Goal: Communication & Community: Answer question/provide support

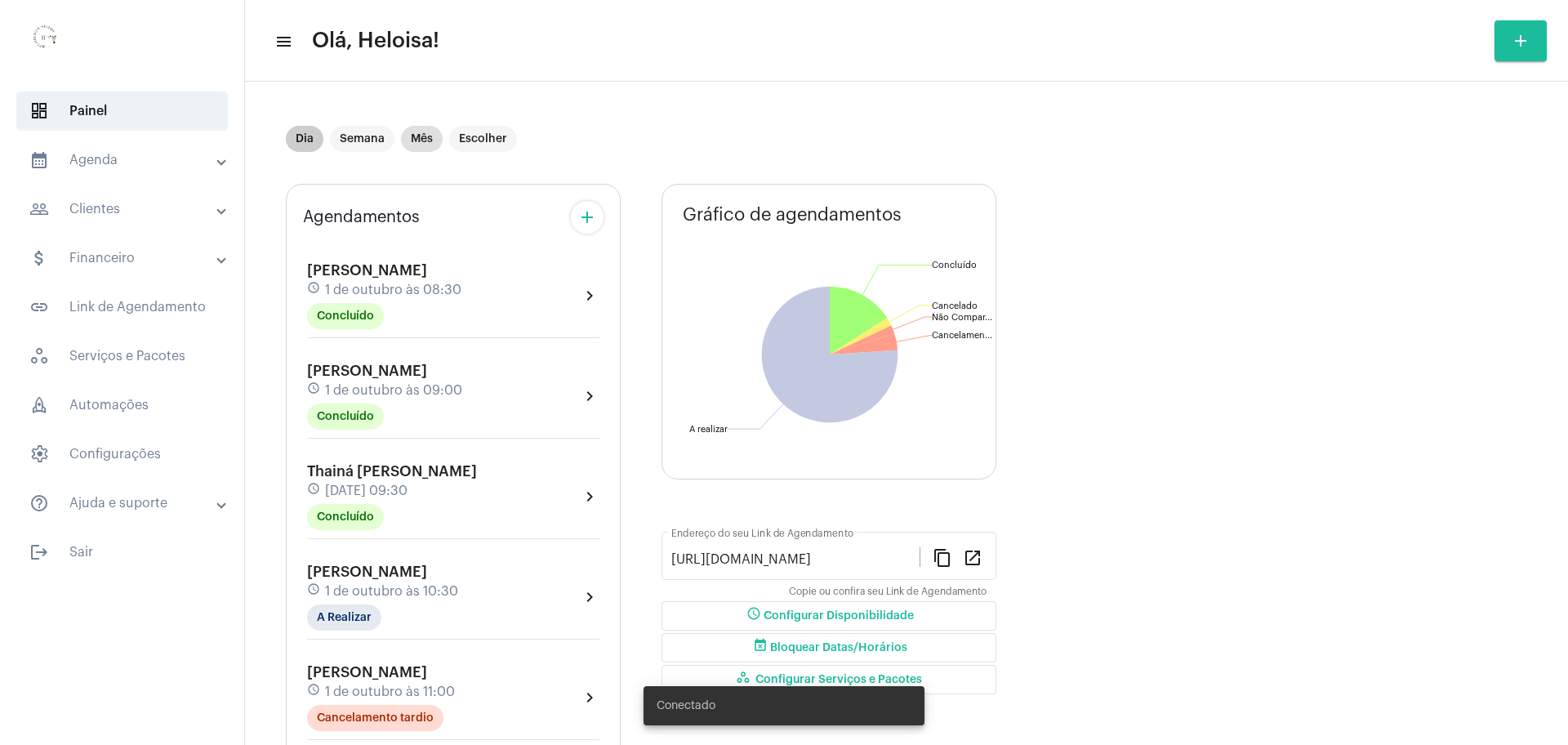
click at [311, 135] on mat-chip "Dia" at bounding box center [305, 139] width 38 height 26
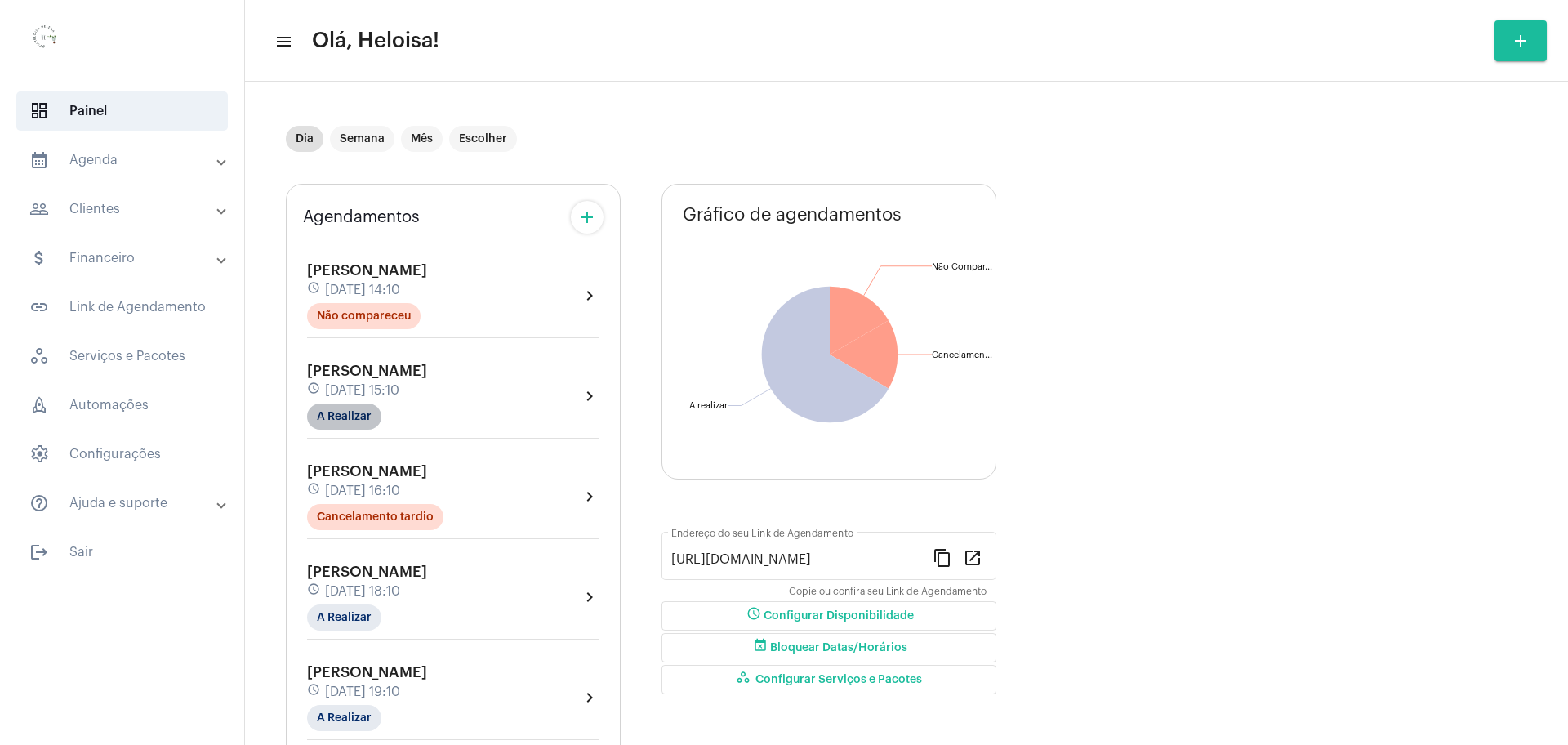
click at [347, 422] on mat-chip "A Realizar" at bounding box center [344, 417] width 74 height 26
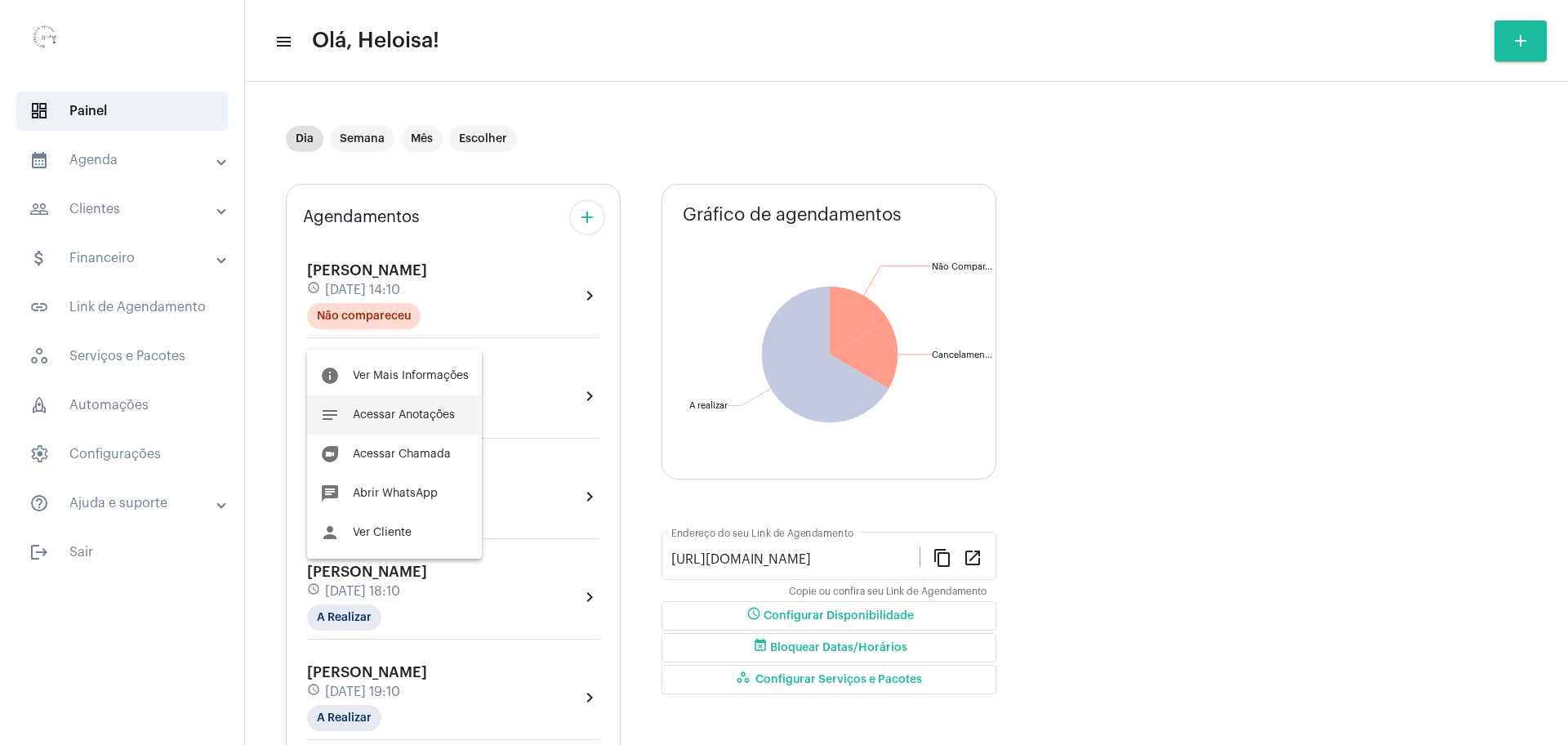
scroll to position [102, 0]
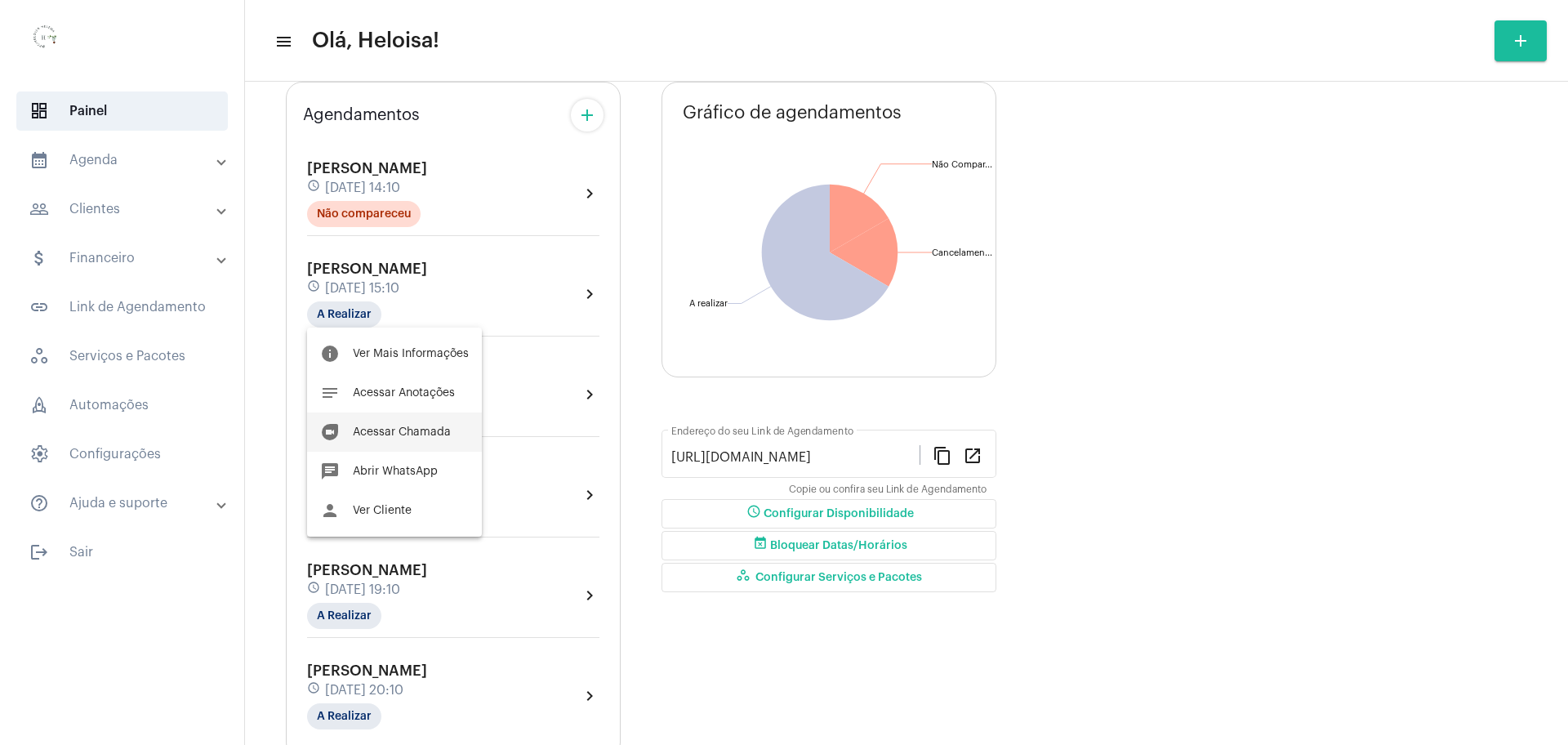
click at [398, 430] on span "Acessar Chamada" at bounding box center [401, 433] width 98 height 12
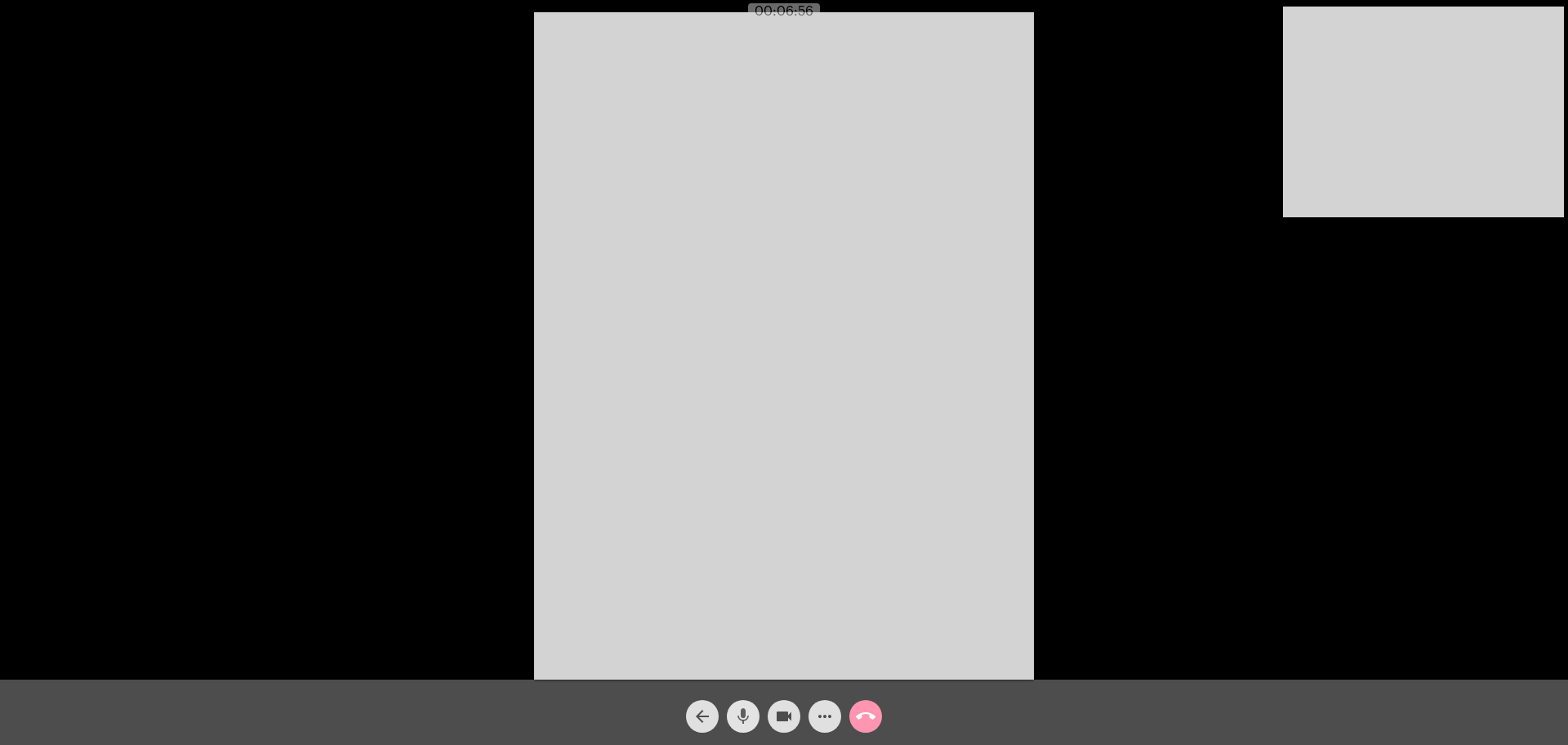
click at [736, 724] on mat-icon "mic" at bounding box center [744, 717] width 20 height 20
click at [742, 722] on mat-icon "mic_off" at bounding box center [744, 717] width 20 height 20
click at [830, 715] on mat-icon "more_horiz" at bounding box center [825, 717] width 20 height 20
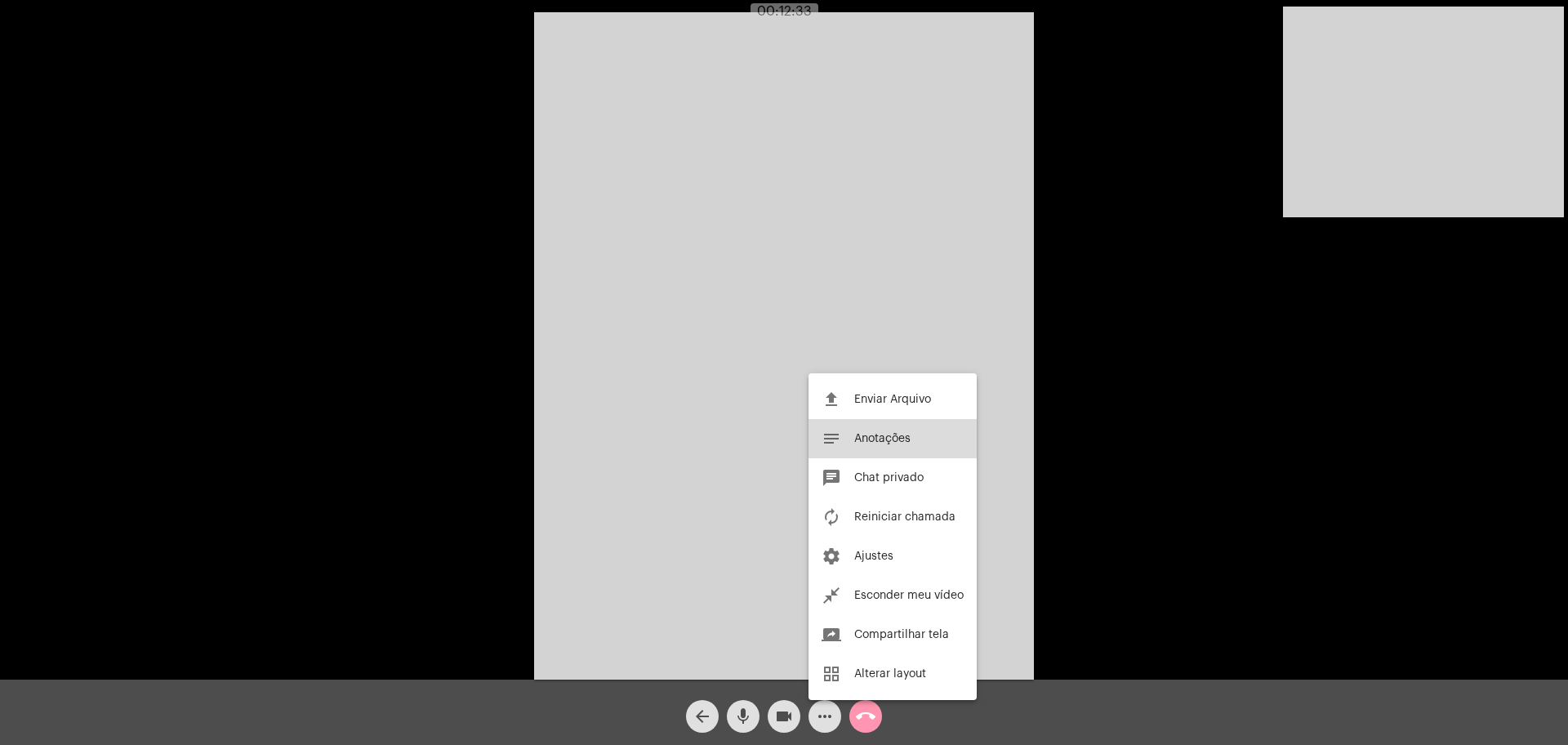
click at [884, 441] on span "Anotações" at bounding box center [883, 439] width 57 height 12
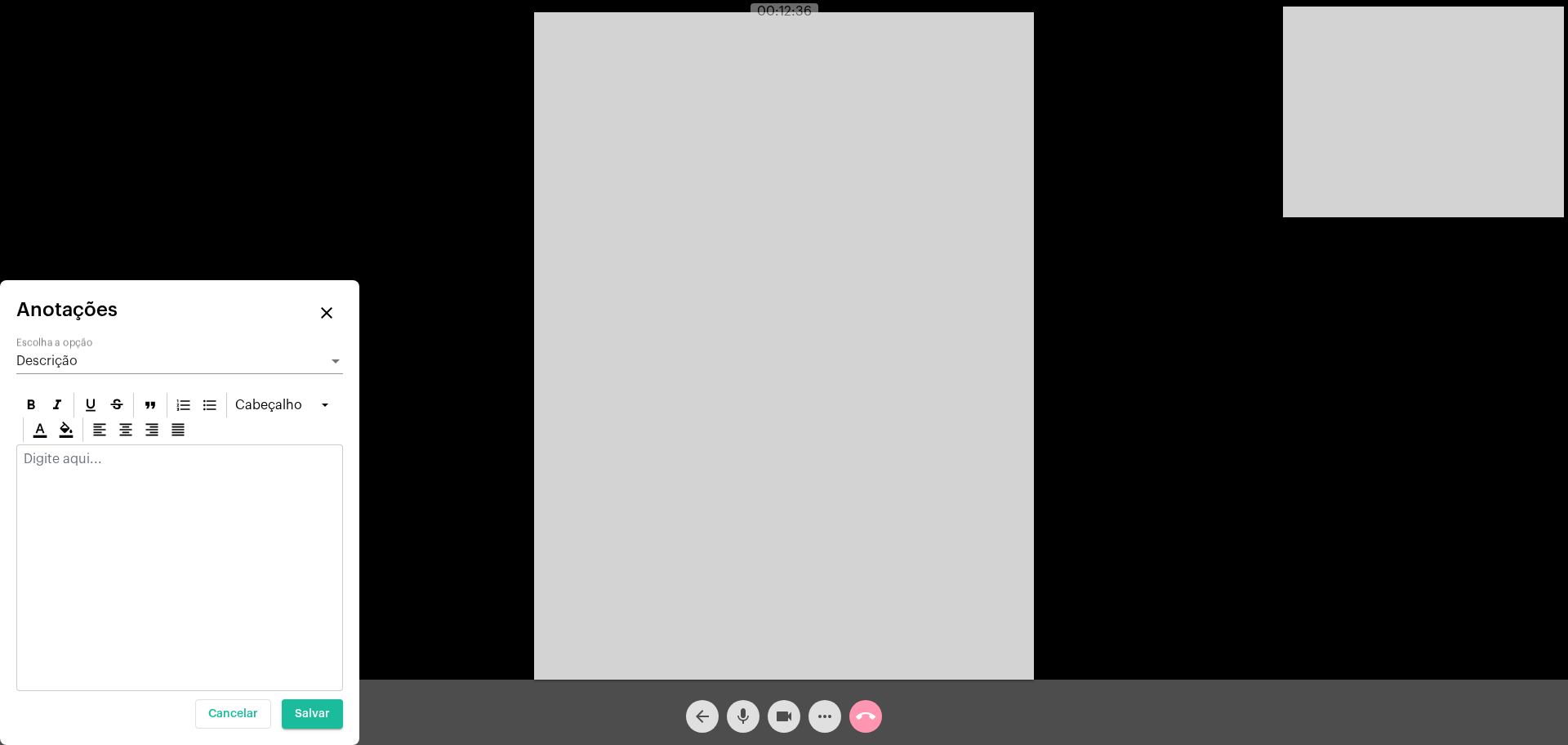
click at [187, 465] on p at bounding box center [180, 460] width 312 height 15
click at [318, 713] on span "Salvar" at bounding box center [312, 715] width 35 height 12
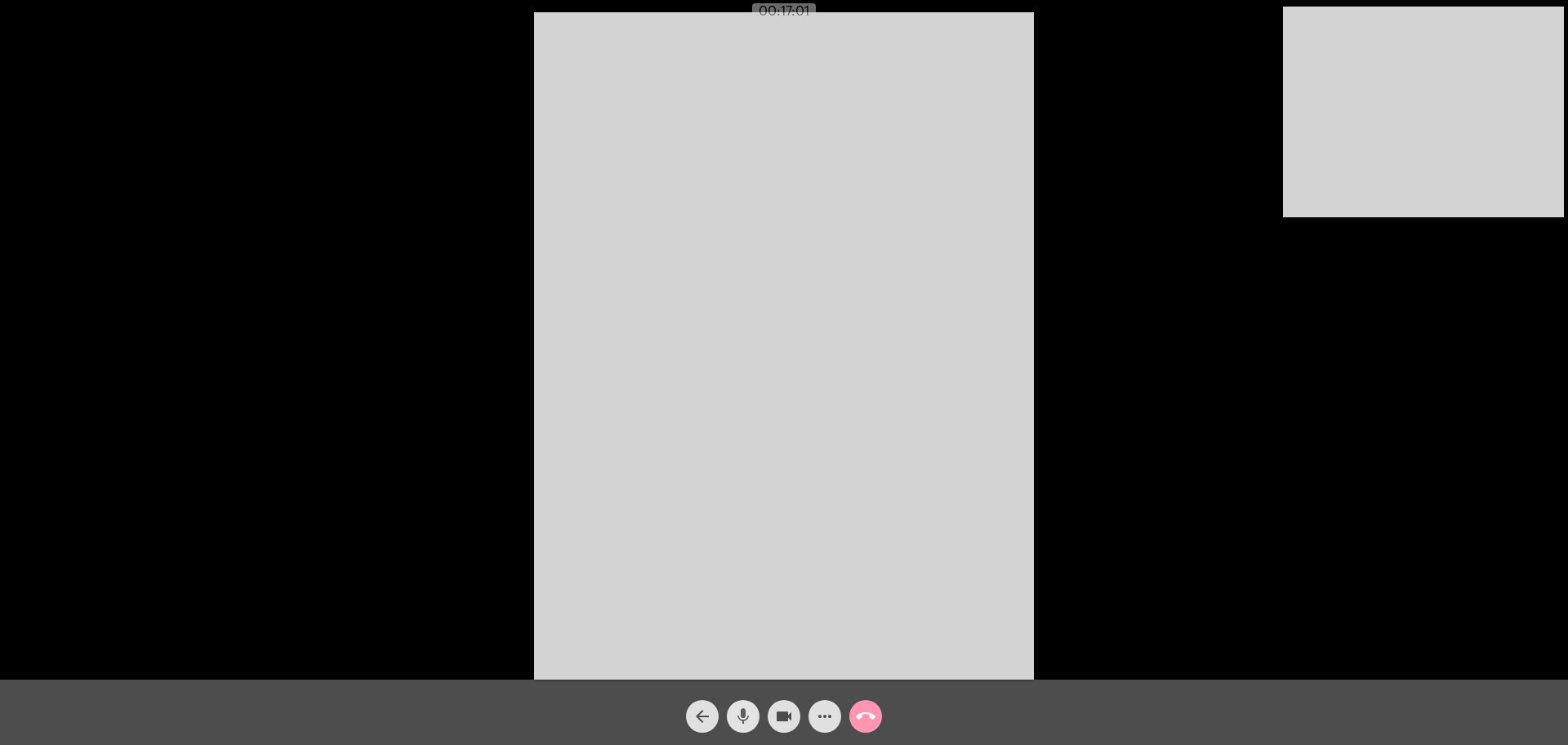
click at [737, 715] on mat-icon "mic" at bounding box center [744, 717] width 20 height 20
click at [727, 701] on button "mic_off" at bounding box center [744, 717] width 33 height 33
click at [727, 701] on button "mic" at bounding box center [744, 717] width 33 height 33
click at [727, 701] on button "mic_off" at bounding box center [744, 717] width 33 height 33
click at [727, 701] on button "mic" at bounding box center [744, 717] width 33 height 33
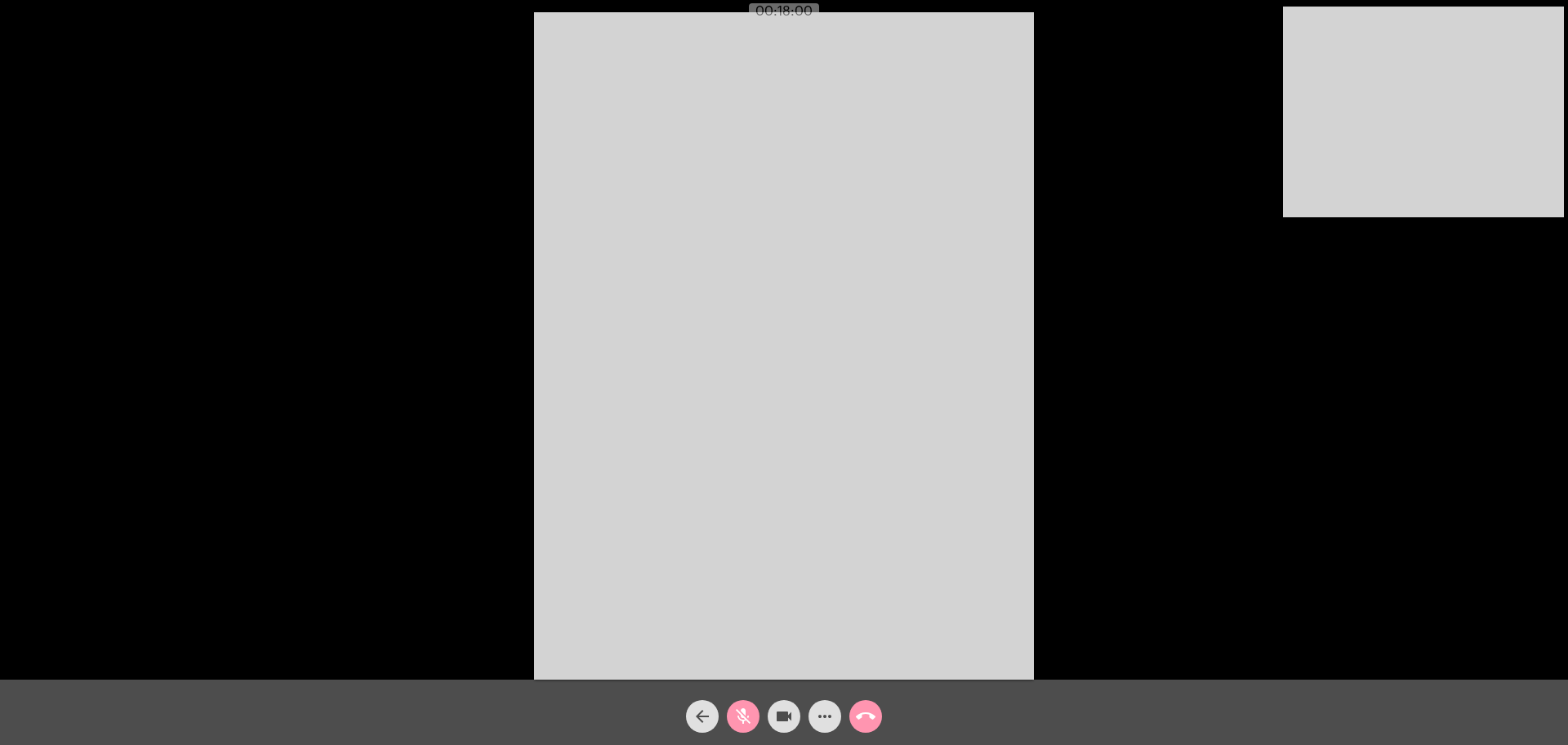
click at [727, 701] on button "mic_off" at bounding box center [744, 717] width 33 height 33
click at [727, 701] on button "mic" at bounding box center [744, 717] width 33 height 33
click at [727, 701] on button "mic_off" at bounding box center [744, 717] width 33 height 33
click at [737, 715] on mat-icon "mic" at bounding box center [744, 717] width 20 height 20
click at [727, 701] on button "mic_off" at bounding box center [744, 717] width 33 height 33
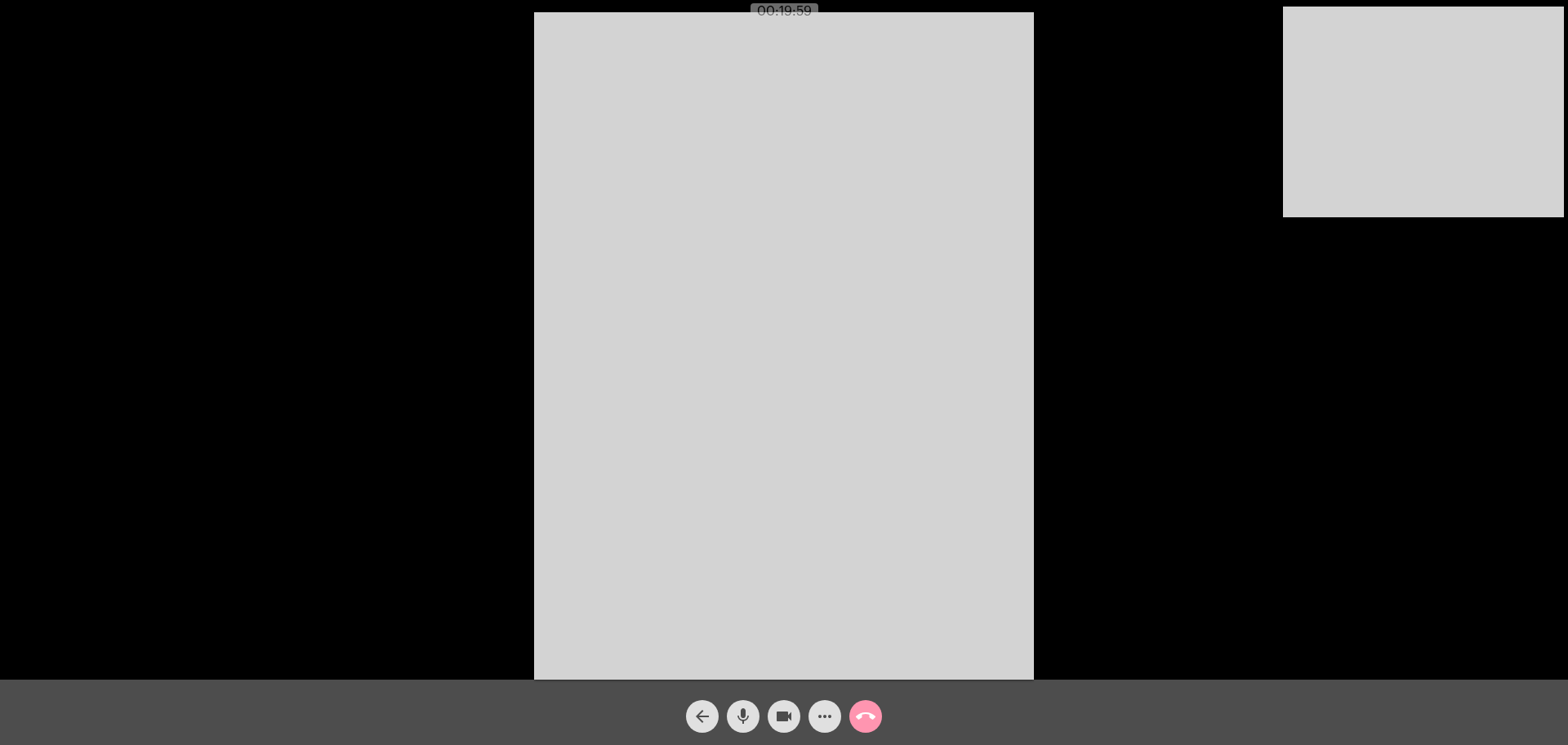
click at [727, 701] on button "mic" at bounding box center [744, 717] width 33 height 33
click at [727, 701] on button "mic_off" at bounding box center [744, 717] width 33 height 33
click at [745, 720] on mat-icon "mic" at bounding box center [744, 717] width 20 height 20
click at [745, 720] on mat-icon "mic_off" at bounding box center [744, 717] width 20 height 20
click at [745, 720] on mat-icon "mic" at bounding box center [744, 717] width 20 height 20
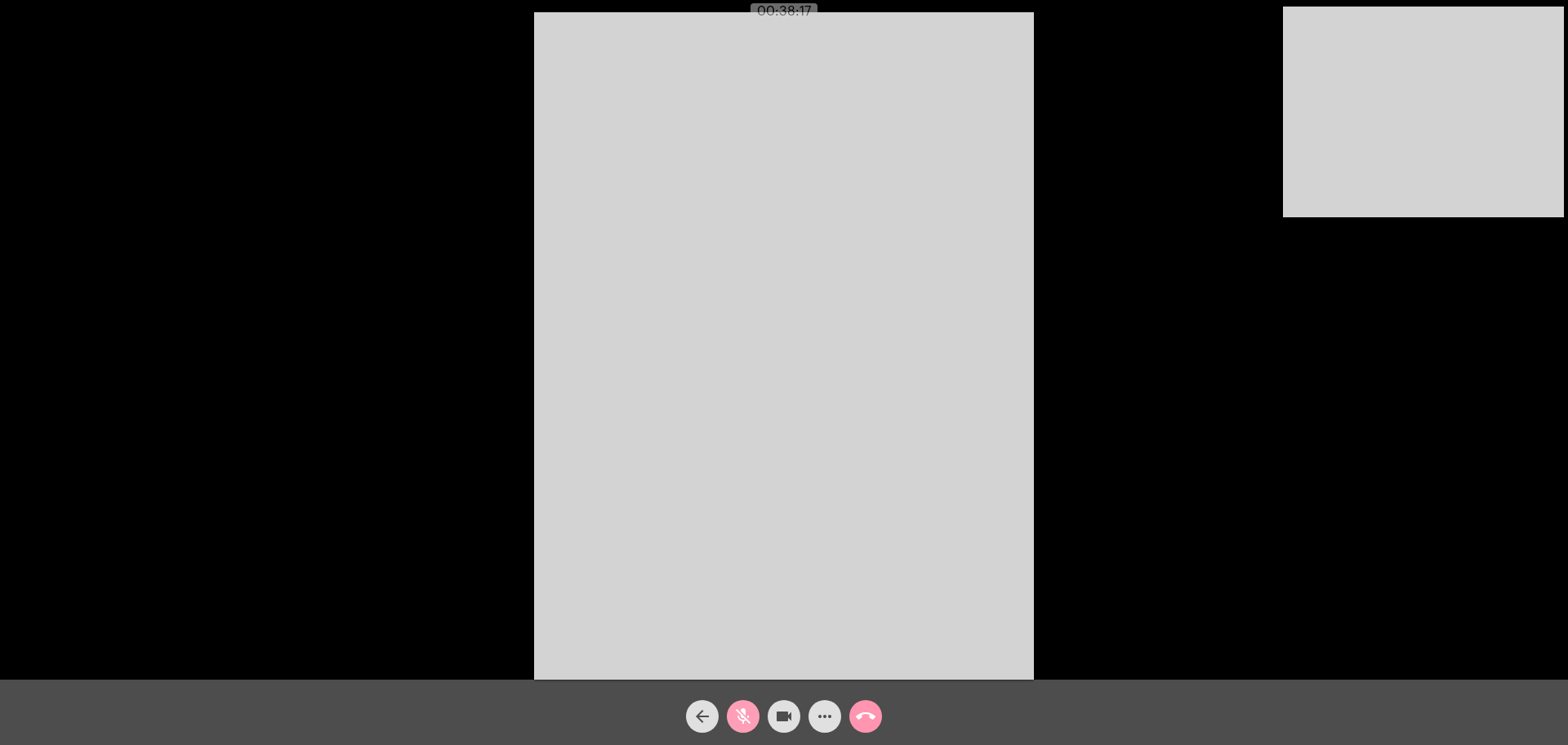
click at [745, 720] on mat-icon "mic_off" at bounding box center [744, 717] width 20 height 20
click at [868, 715] on mat-icon "call_end" at bounding box center [866, 717] width 20 height 20
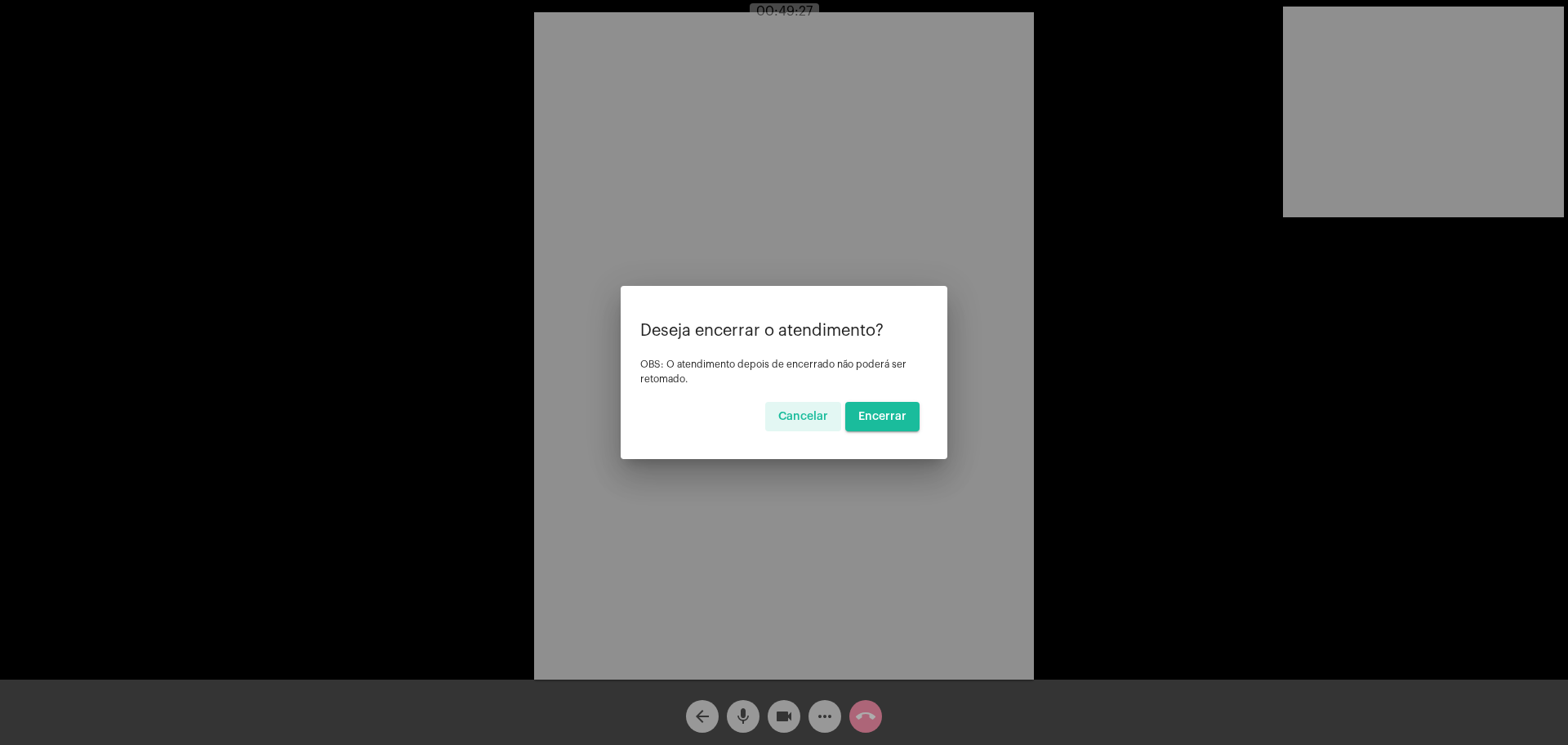
click at [902, 419] on span "Encerrar" at bounding box center [883, 417] width 48 height 12
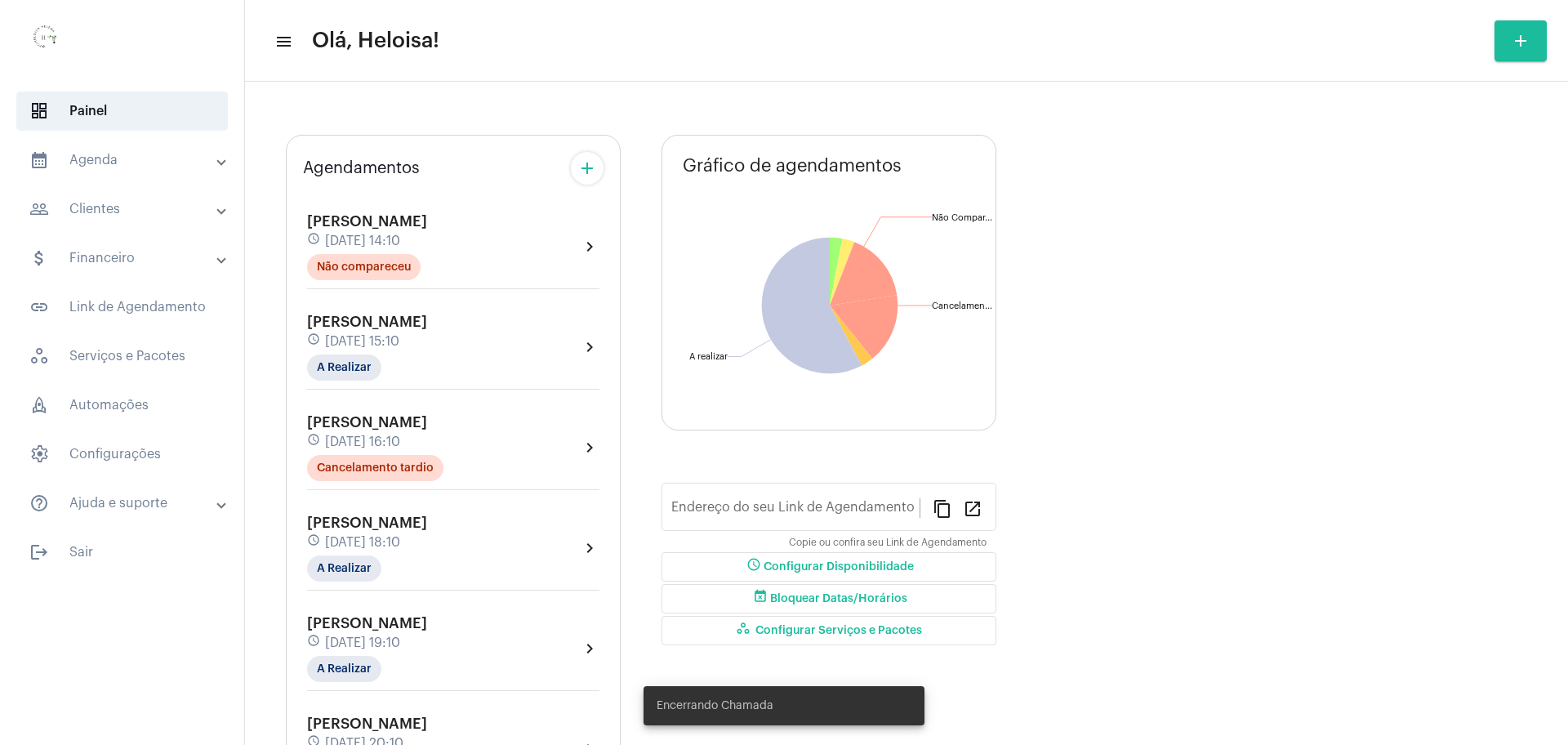
type input "[URL][DOMAIN_NAME]"
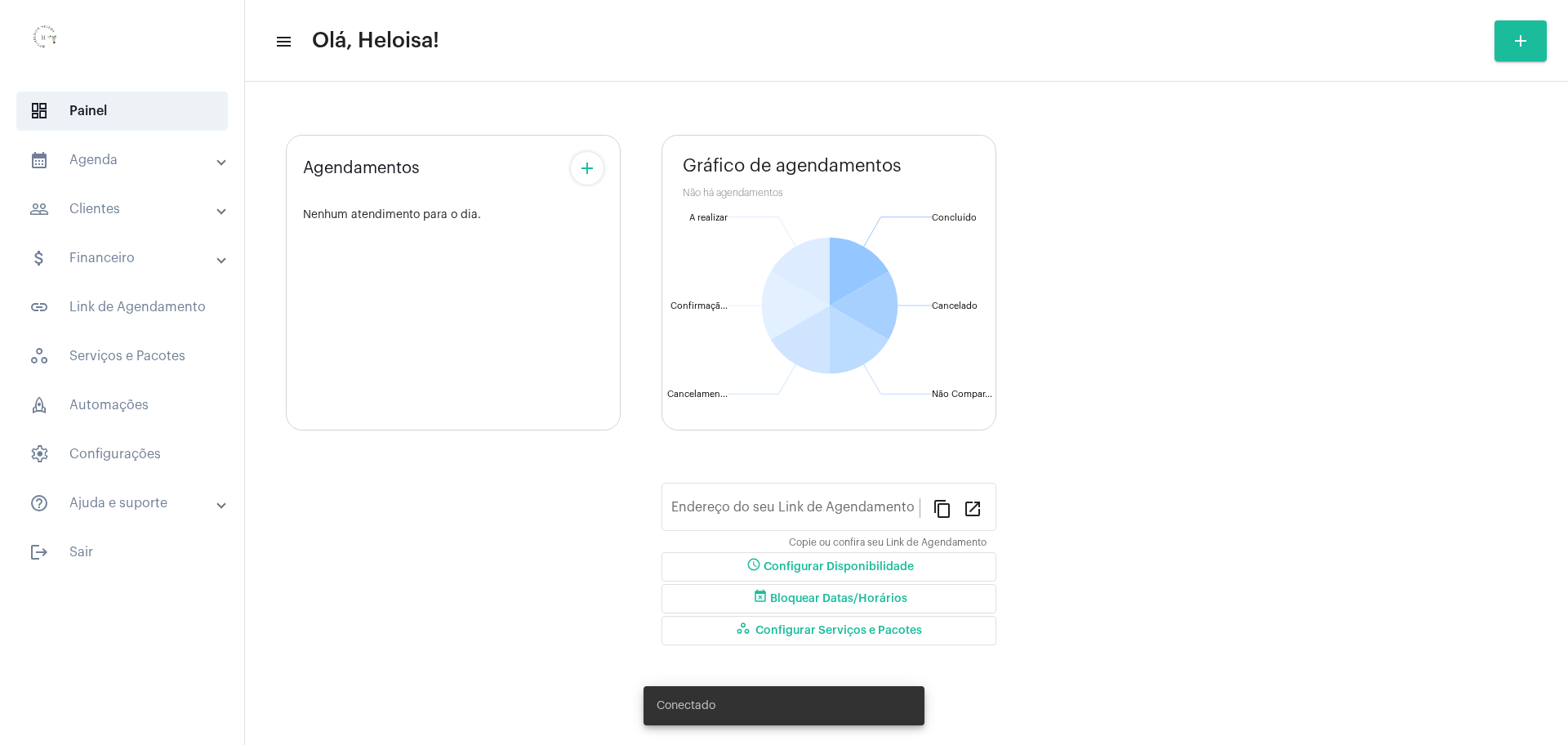
type input "[URL][DOMAIN_NAME]"
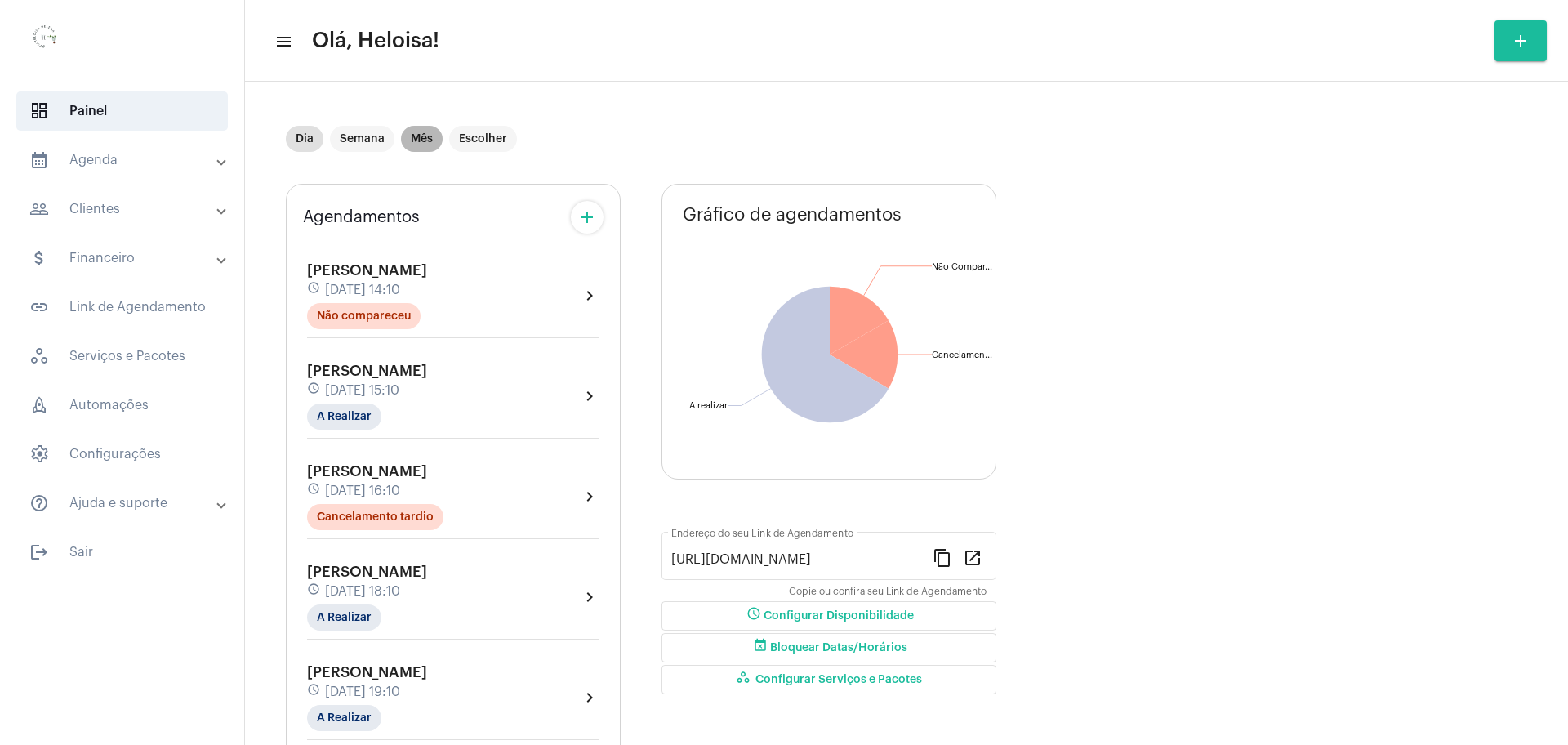
click at [424, 150] on mat-chip "Mês" at bounding box center [422, 139] width 42 height 26
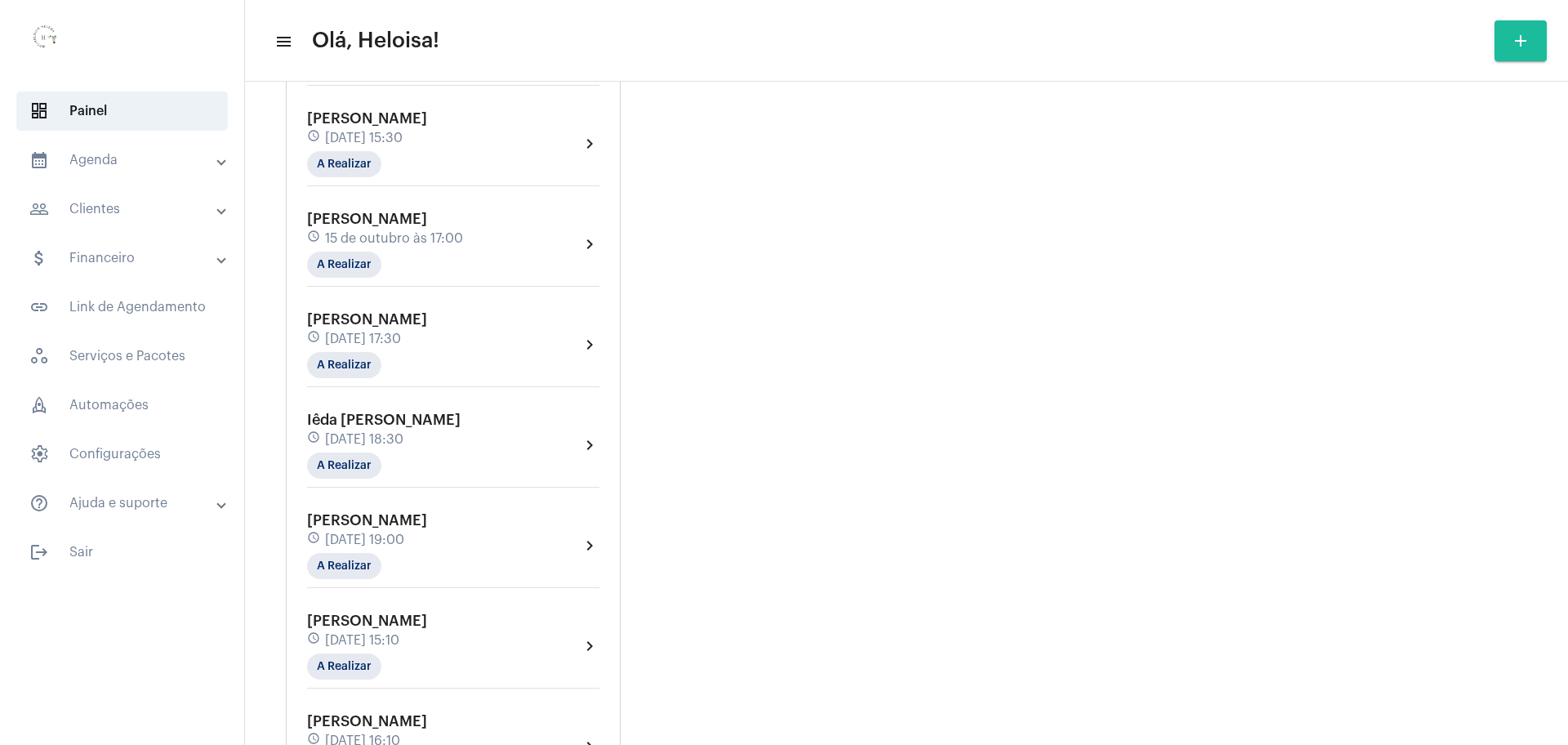
scroll to position [7662, 0]
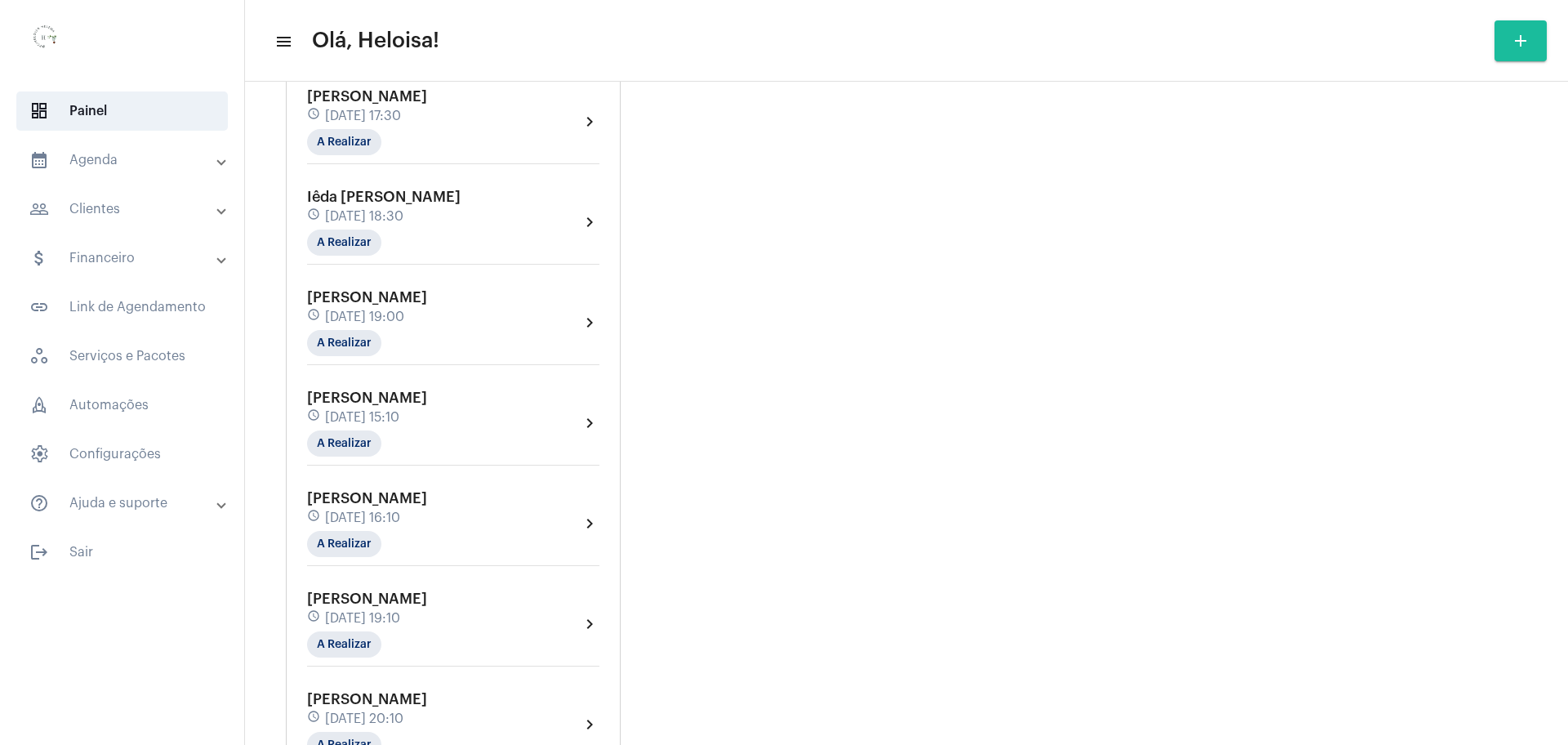
click at [399, 410] on span "[DATE] 15:10" at bounding box center [362, 418] width 74 height 15
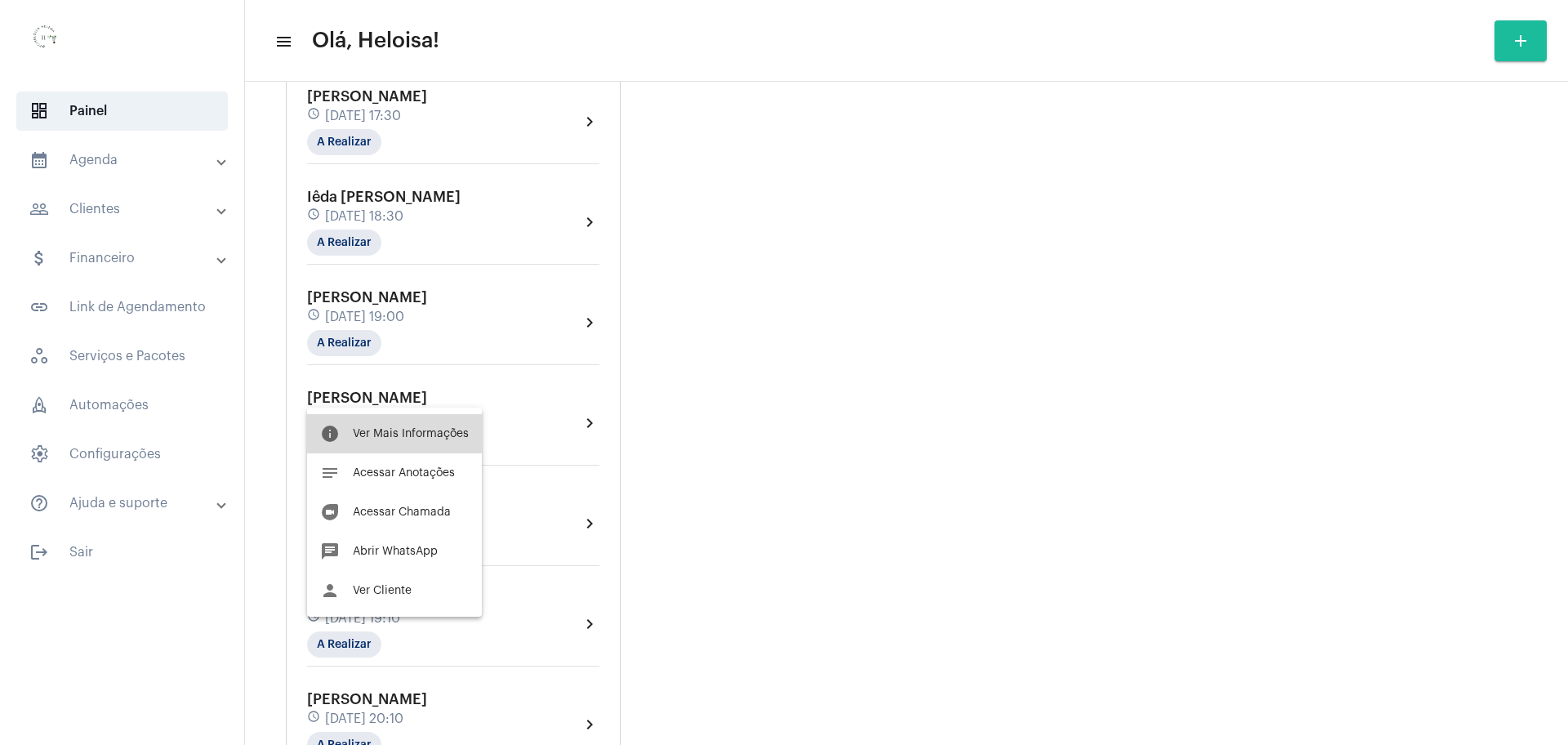
click at [416, 441] on button "info Ver Mais Informações" at bounding box center [394, 434] width 175 height 39
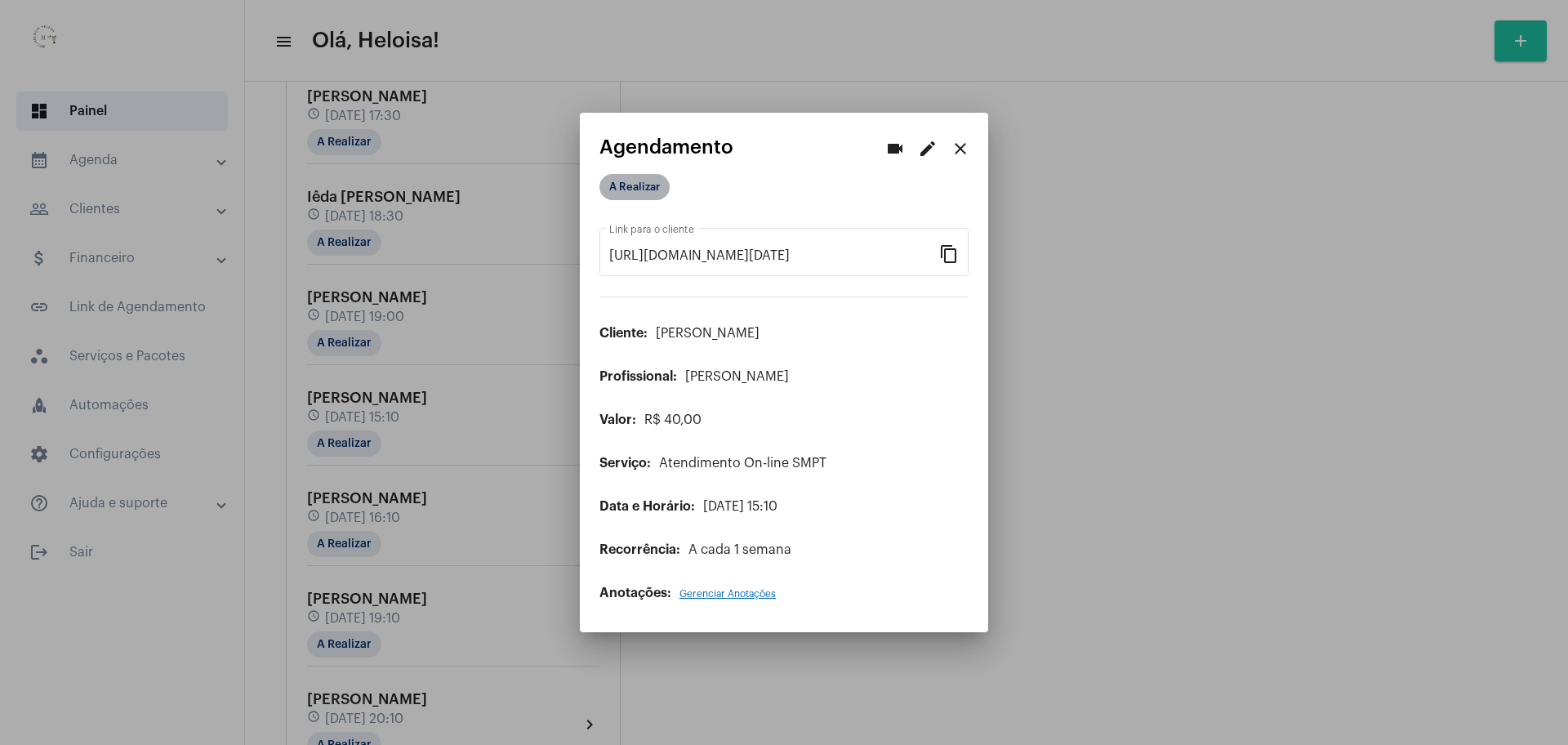
click at [627, 191] on mat-chip "A Realizar" at bounding box center [634, 187] width 70 height 26
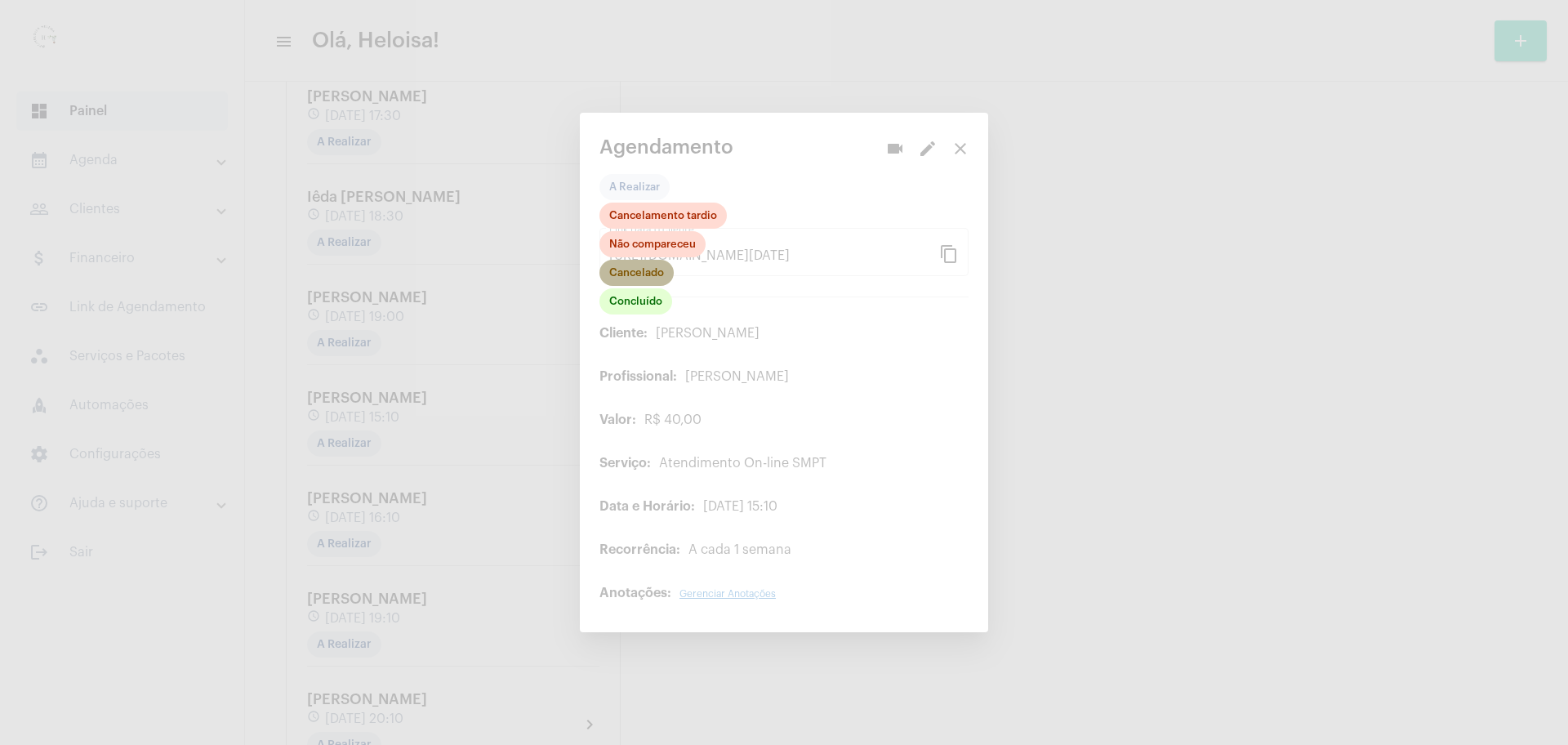
click at [630, 278] on mat-chip "Cancelado" at bounding box center [637, 273] width 74 height 26
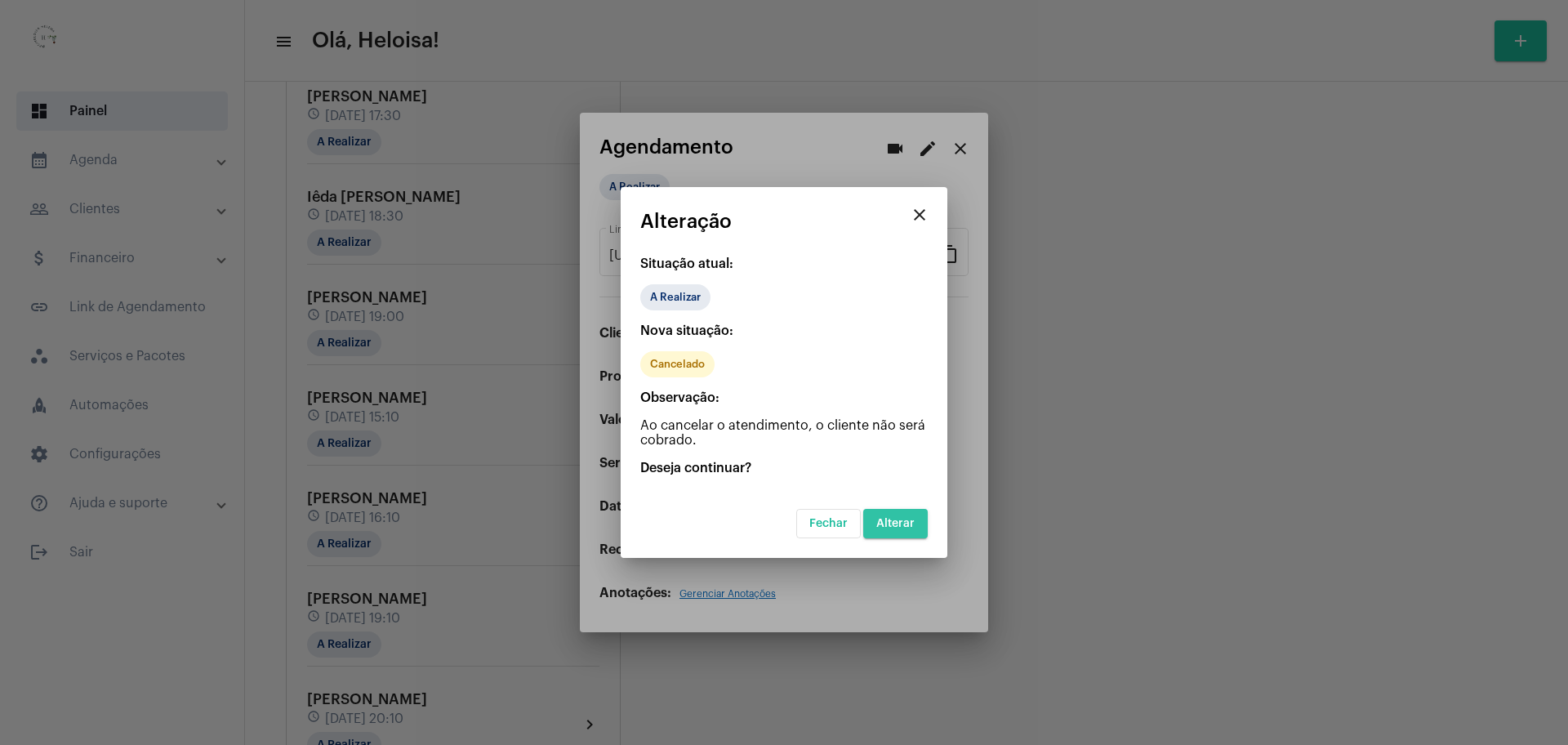
click at [904, 519] on span "Alterar" at bounding box center [895, 524] width 39 height 12
